Goal: Task Accomplishment & Management: Manage account settings

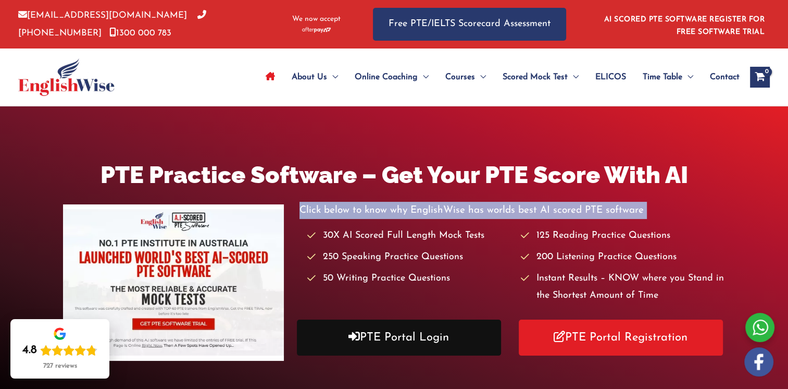
click at [419, 338] on link "PTE Portal Login" at bounding box center [399, 337] width 204 height 36
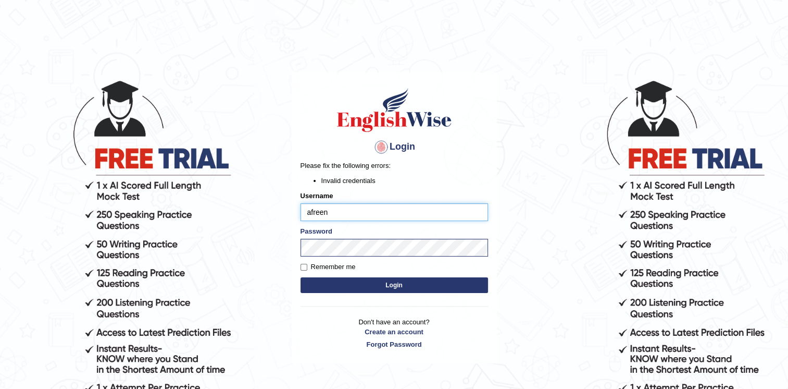
click at [346, 204] on input "afreen" at bounding box center [395, 212] width 188 height 18
type input "Afreen11"
click at [381, 283] on button "Login" at bounding box center [395, 285] width 188 height 16
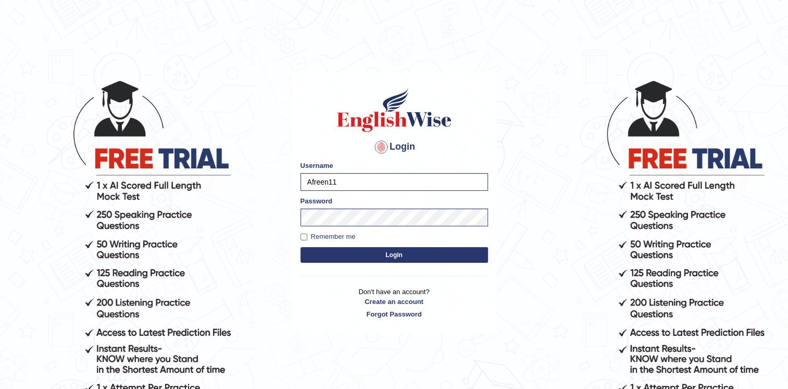
click at [373, 253] on button "Login" at bounding box center [395, 255] width 188 height 16
